Goal: Information Seeking & Learning: Find specific fact

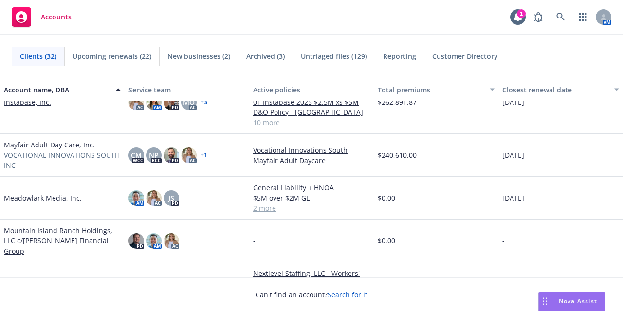
scroll to position [658, 0]
click at [64, 140] on link "Mayfair Adult Day Care, Inc." at bounding box center [49, 144] width 91 height 10
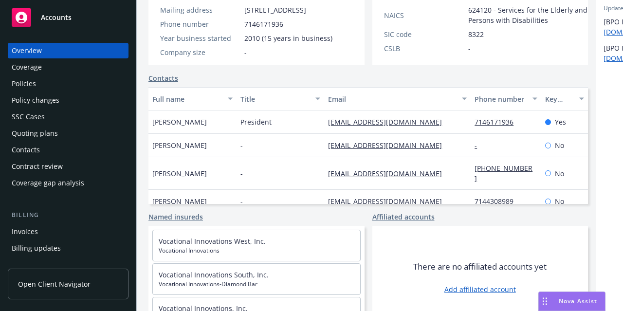
scroll to position [203, 0]
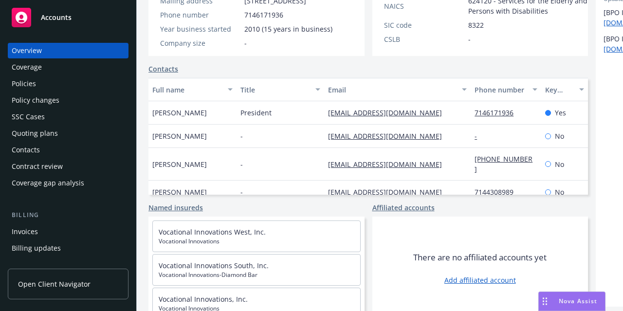
click at [93, 87] on div "Policies" at bounding box center [68, 84] width 113 height 16
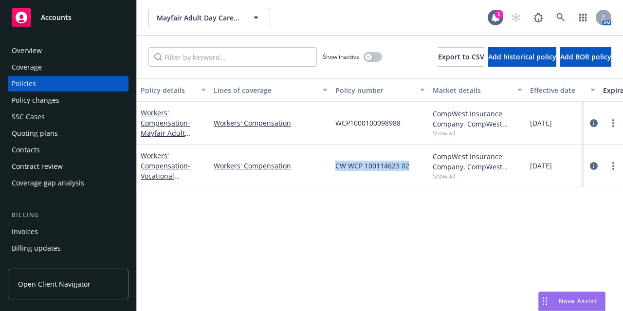
drag, startPoint x: 409, startPoint y: 164, endPoint x: 337, endPoint y: 166, distance: 72.1
click at [337, 166] on div "CW WCP 100114623 02" at bounding box center [380, 166] width 97 height 43
copy span "CW WCP 100114623 02"
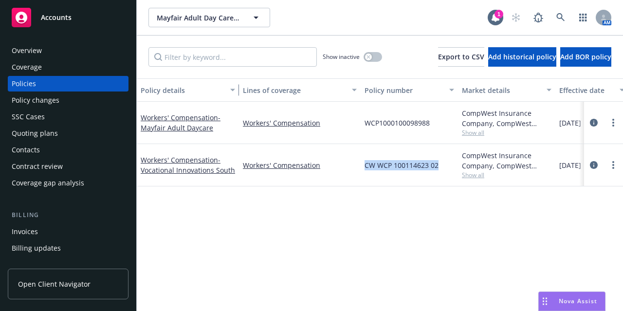
drag, startPoint x: 208, startPoint y: 84, endPoint x: 238, endPoint y: 84, distance: 29.2
click at [237, 84] on div "button" at bounding box center [234, 90] width 5 height 22
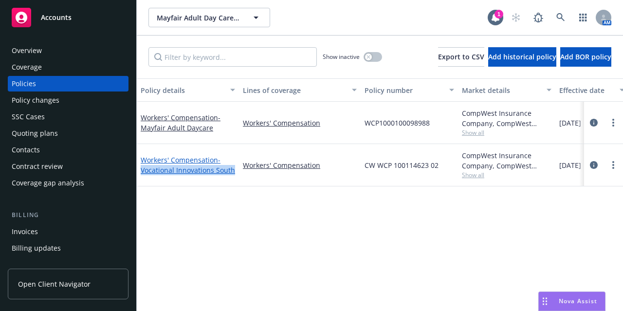
drag, startPoint x: 237, startPoint y: 171, endPoint x: 142, endPoint y: 171, distance: 94.4
click at [142, 171] on div "Workers' Compensation - Vocational Innovations South" at bounding box center [188, 165] width 102 height 42
copy span "Vocational Innovations South"
click at [367, 55] on icon "button" at bounding box center [369, 57] width 4 height 4
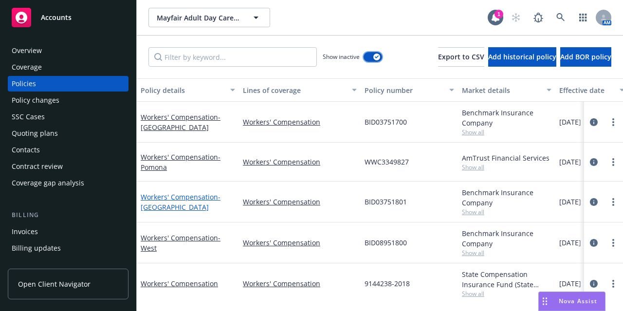
scroll to position [0, 0]
click at [153, 197] on link "Workers' Compensation - [GEOGRAPHIC_DATA]" at bounding box center [180, 201] width 80 height 19
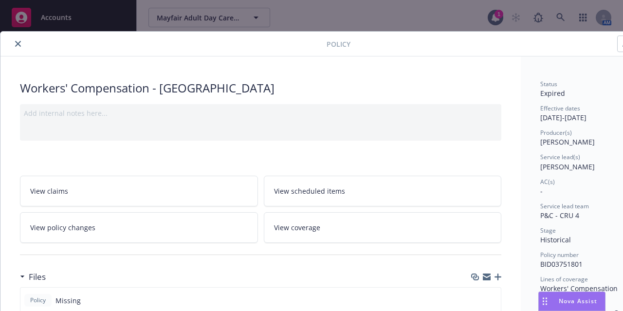
click at [20, 26] on div "Policy Workers' Compensation - [GEOGRAPHIC_DATA] Add internal notes here... Vie…" at bounding box center [311, 155] width 623 height 311
click at [13, 43] on button "close" at bounding box center [18, 44] width 12 height 12
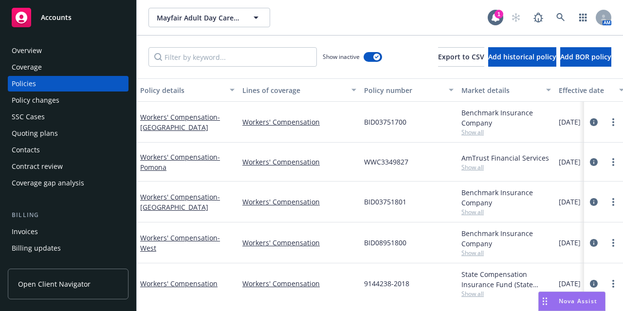
scroll to position [0, 56]
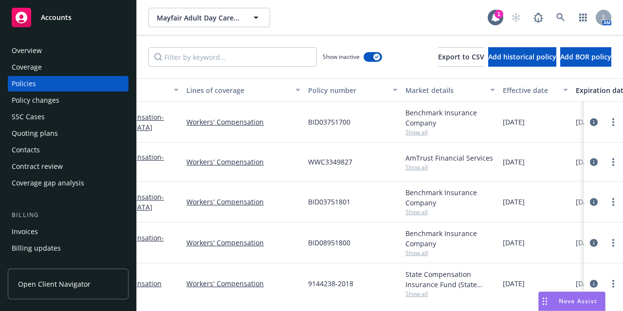
click at [518, 93] on div "Effective date" at bounding box center [530, 90] width 55 height 10
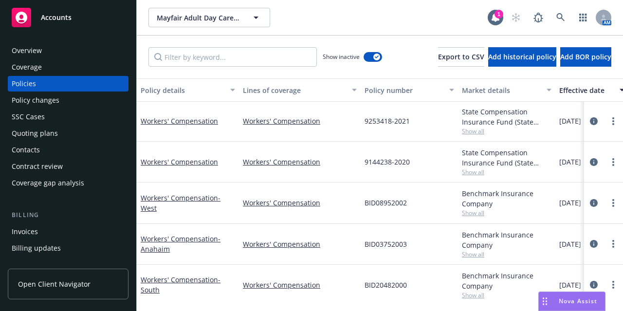
scroll to position [348, 0]
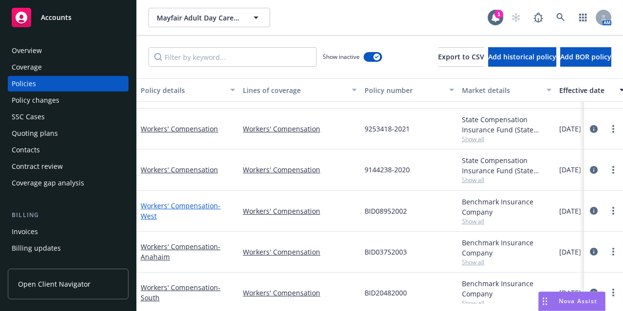
click at [194, 204] on link "Workers' Compensation - West" at bounding box center [181, 210] width 80 height 19
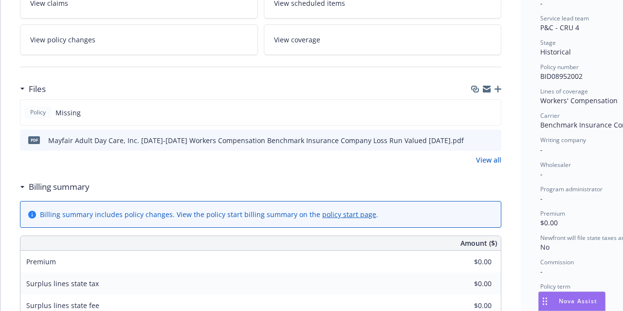
scroll to position [187, 0]
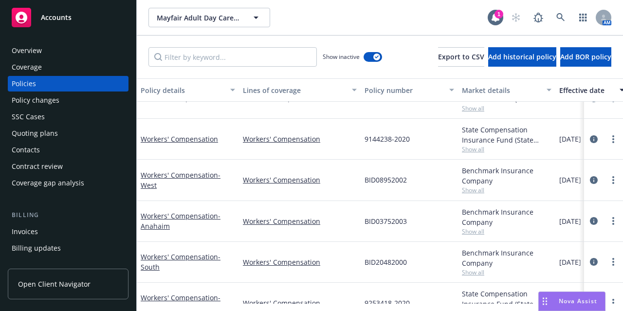
scroll to position [376, 0]
click at [202, 214] on link "Workers' Compensation - Anahaim" at bounding box center [181, 221] width 80 height 19
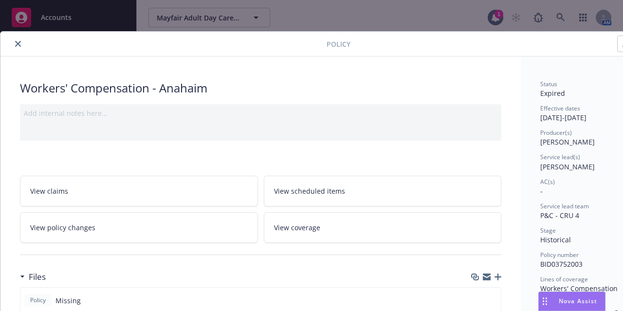
click at [20, 46] on icon "close" at bounding box center [18, 44] width 6 height 6
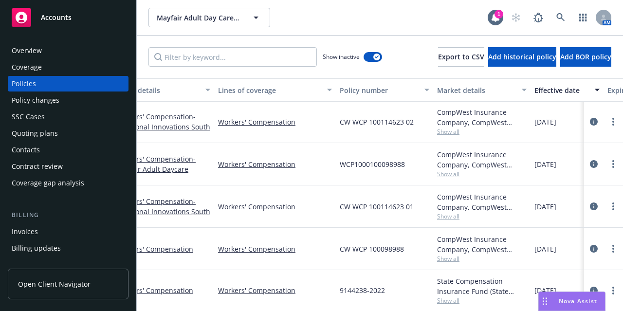
scroll to position [0, 6]
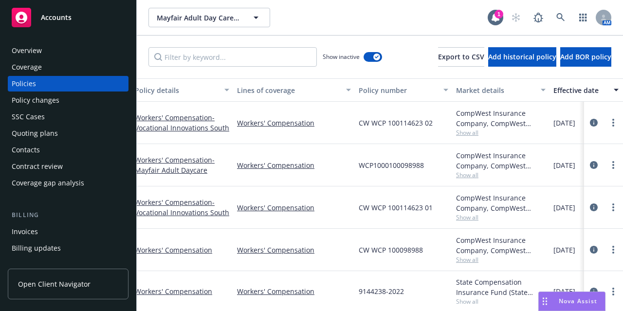
click at [569, 92] on div "Effective date" at bounding box center [580, 90] width 55 height 10
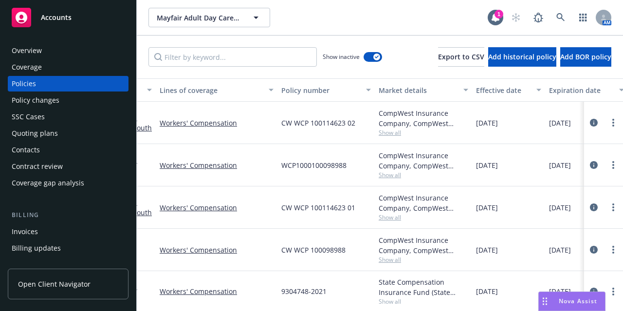
scroll to position [0, 0]
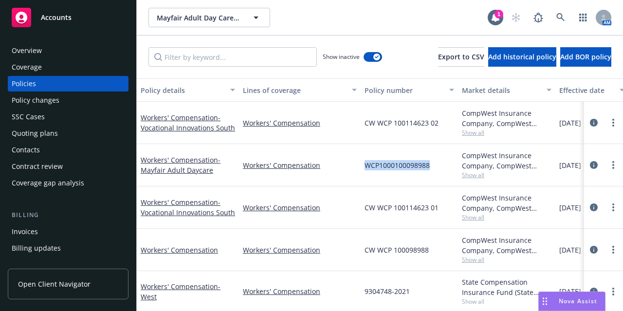
drag, startPoint x: 431, startPoint y: 166, endPoint x: 365, endPoint y: 166, distance: 66.2
click at [365, 166] on div "WCP1000100098988" at bounding box center [409, 165] width 97 height 42
copy span "WCP1000100098988"
drag, startPoint x: 437, startPoint y: 123, endPoint x: 366, endPoint y: 127, distance: 71.2
click at [366, 127] on span "CW WCP 100114623 02" at bounding box center [402, 123] width 74 height 10
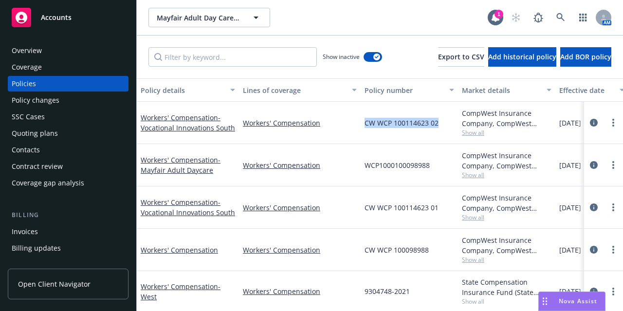
copy span "CW WCP 100114623 02"
click at [65, 132] on div "Quoting plans" at bounding box center [68, 134] width 113 height 16
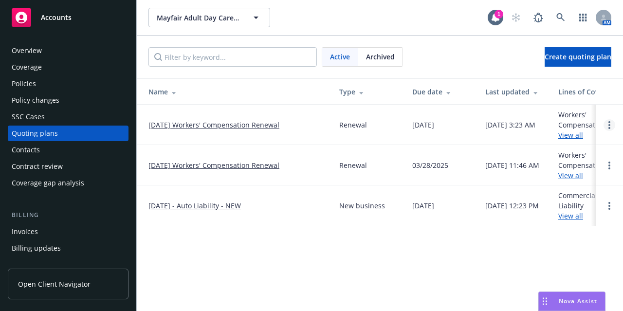
click at [609, 121] on circle "Open options" at bounding box center [610, 122] width 2 height 2
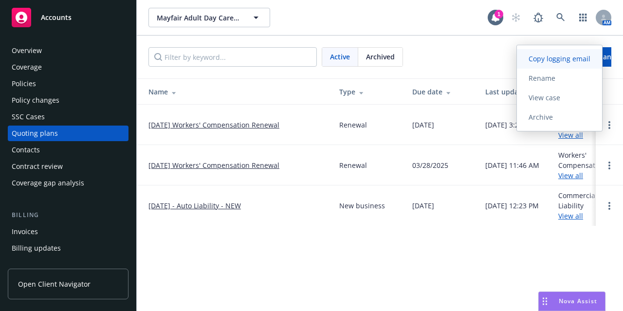
click at [572, 57] on span "Copy logging email" at bounding box center [559, 58] width 85 height 9
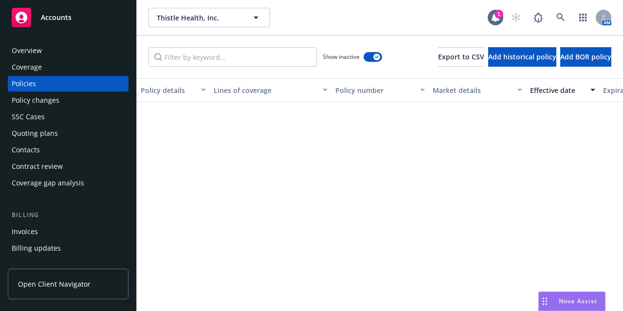
scroll to position [455, 0]
